Goal: Navigation & Orientation: Find specific page/section

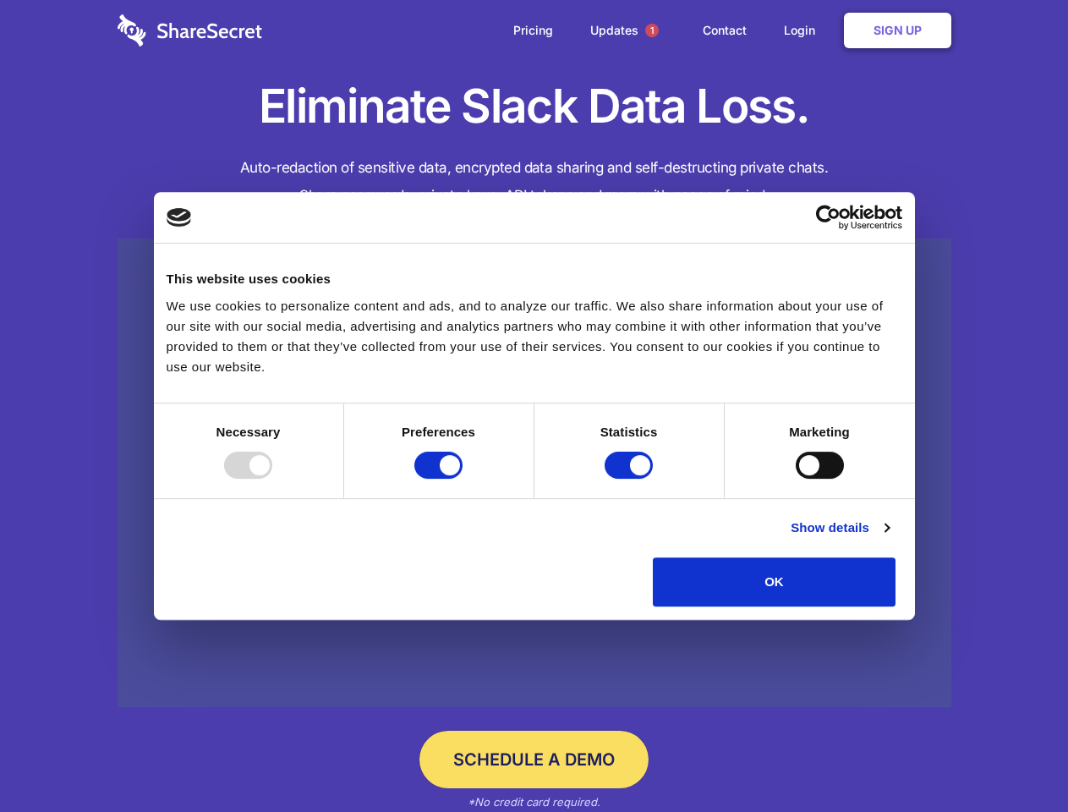
click at [272, 478] on div at bounding box center [248, 464] width 48 height 27
click at [462, 478] on input "Preferences" at bounding box center [438, 464] width 48 height 27
checkbox input "false"
click at [631, 478] on input "Statistics" at bounding box center [628, 464] width 48 height 27
checkbox input "false"
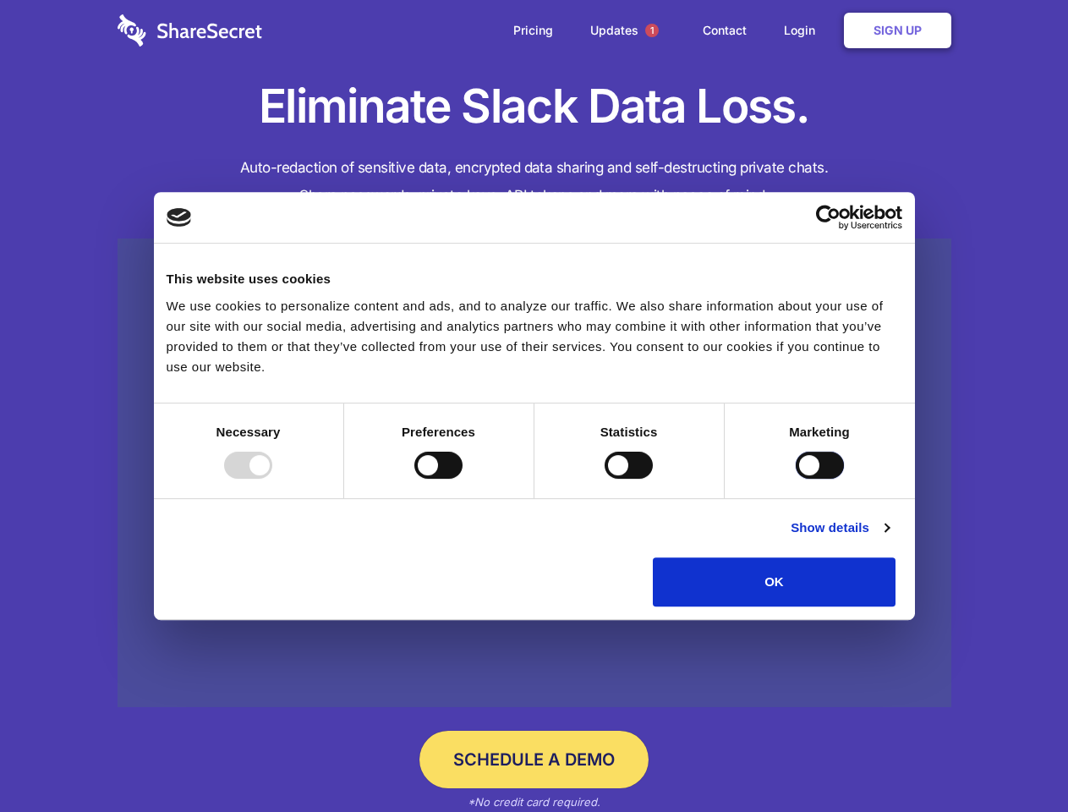
click at [795, 478] on input "Marketing" at bounding box center [819, 464] width 48 height 27
checkbox input "true"
click at [888, 538] on link "Show details" at bounding box center [839, 527] width 98 height 20
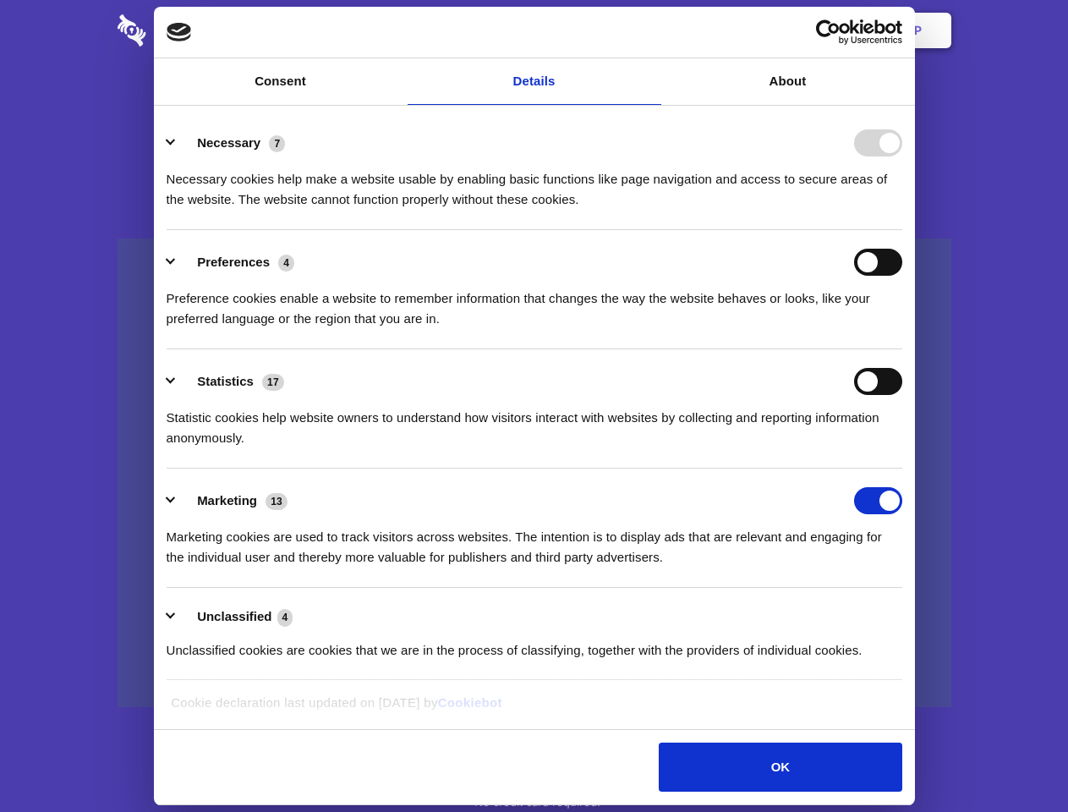
click at [902, 210] on div "Necessary cookies help make a website usable by enabling basic functions like p…" at bounding box center [534, 182] width 735 height 53
click at [651, 30] on span "1" at bounding box center [652, 31] width 14 height 14
